Goal: Task Accomplishment & Management: Manage account settings

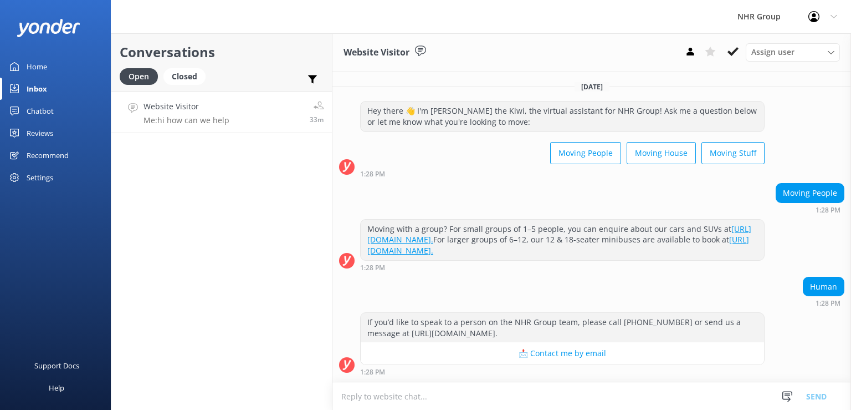
scroll to position [69, 0]
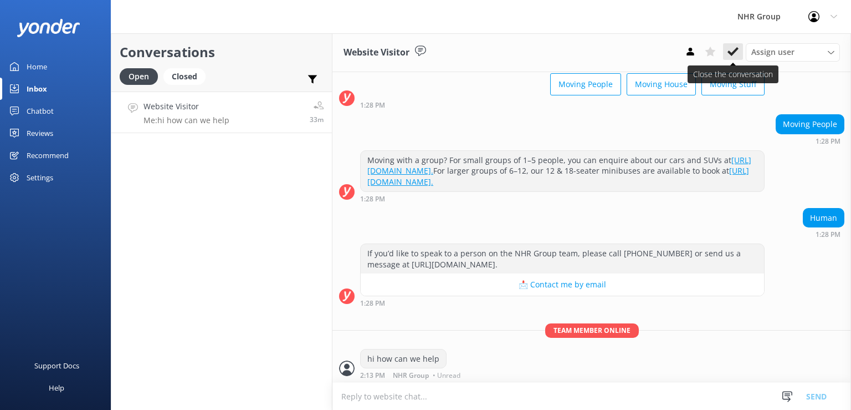
click at [734, 50] on icon at bounding box center [733, 51] width 11 height 11
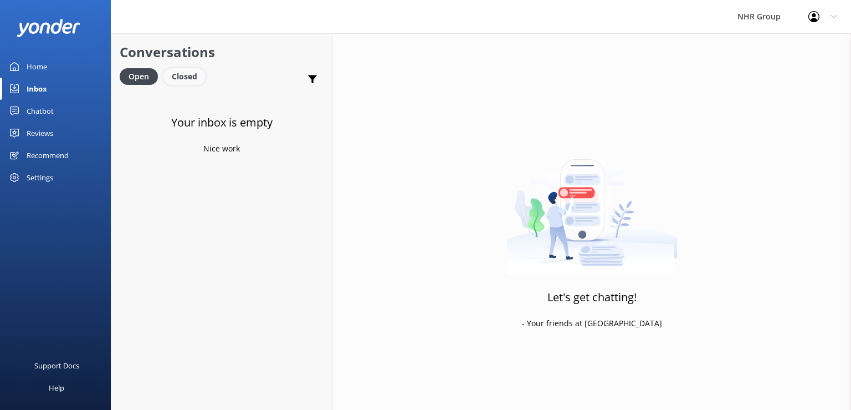
click at [176, 75] on div "Closed" at bounding box center [185, 76] width 42 height 17
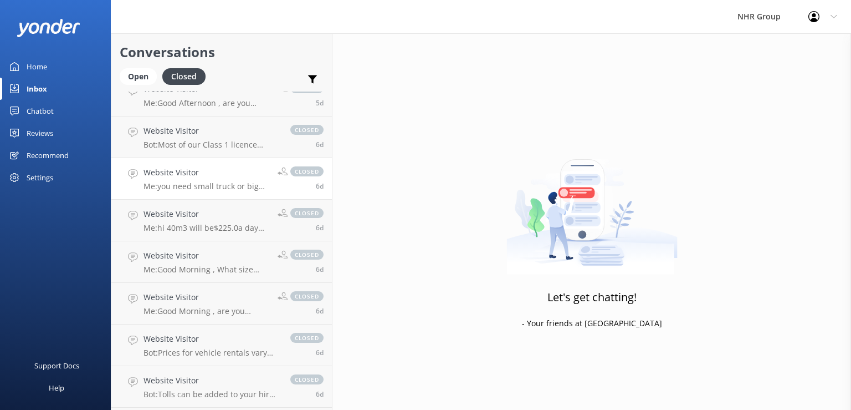
scroll to position [1532, 0]
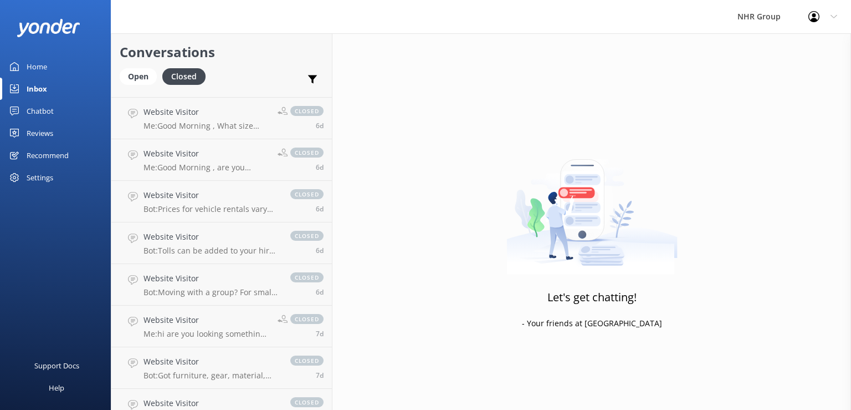
click at [196, 185] on link "Website Visitor Bot: Prices for vehicle rentals vary depending on the vehicle t…" at bounding box center [221, 202] width 221 height 42
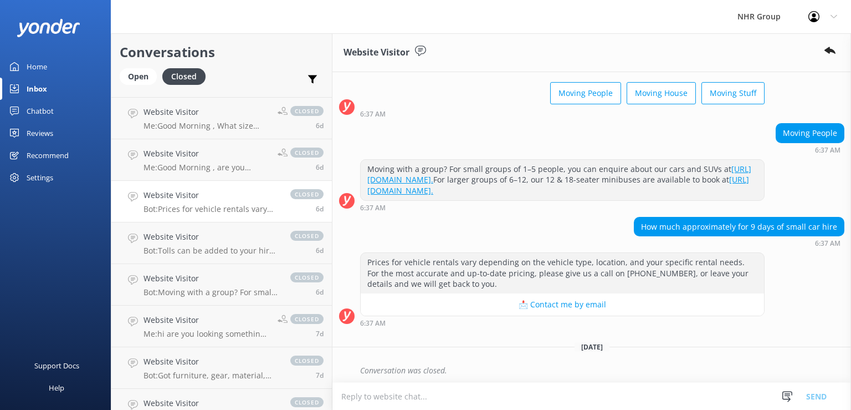
scroll to position [61, 0]
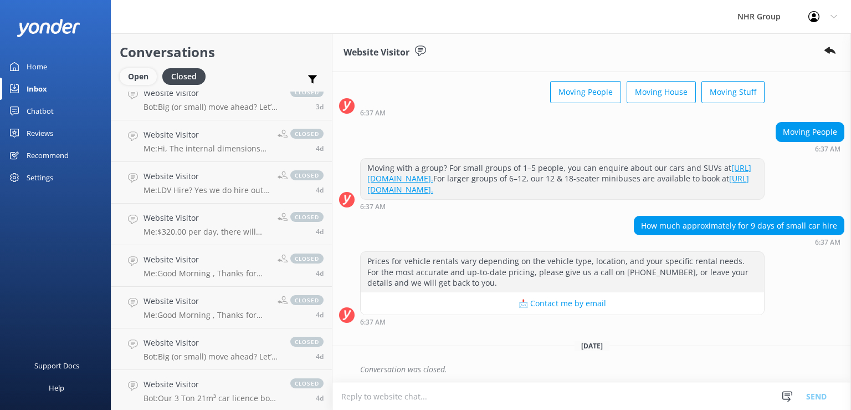
click at [140, 73] on div "Open" at bounding box center [138, 76] width 37 height 17
